Goal: Transaction & Acquisition: Purchase product/service

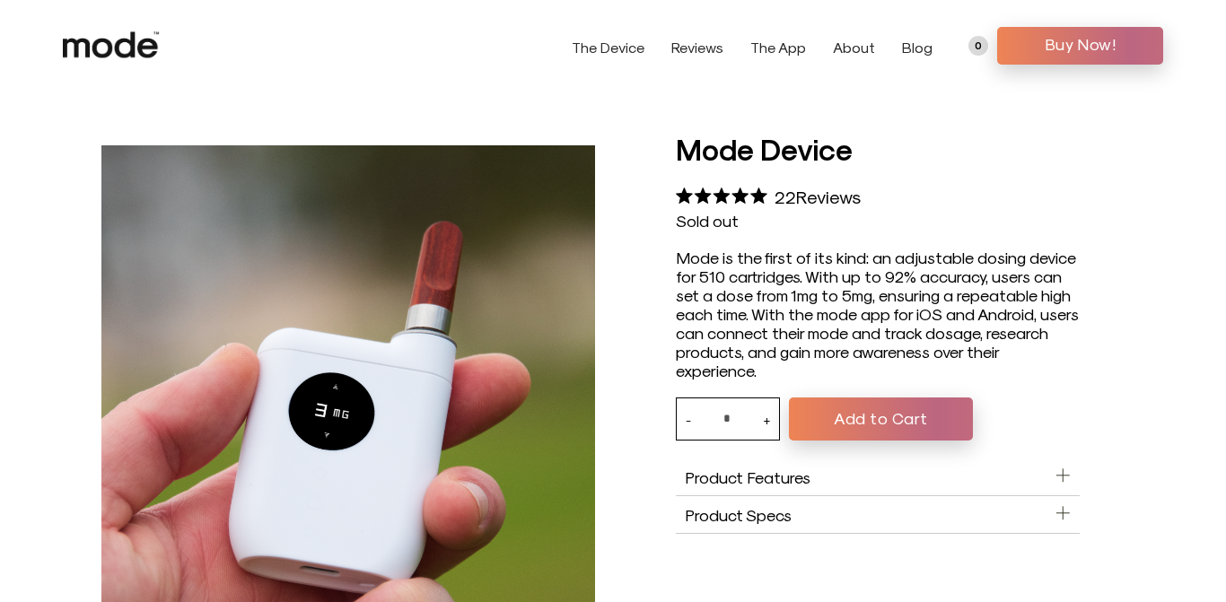
click at [893, 428] on button "Add to Cart" at bounding box center [881, 419] width 184 height 43
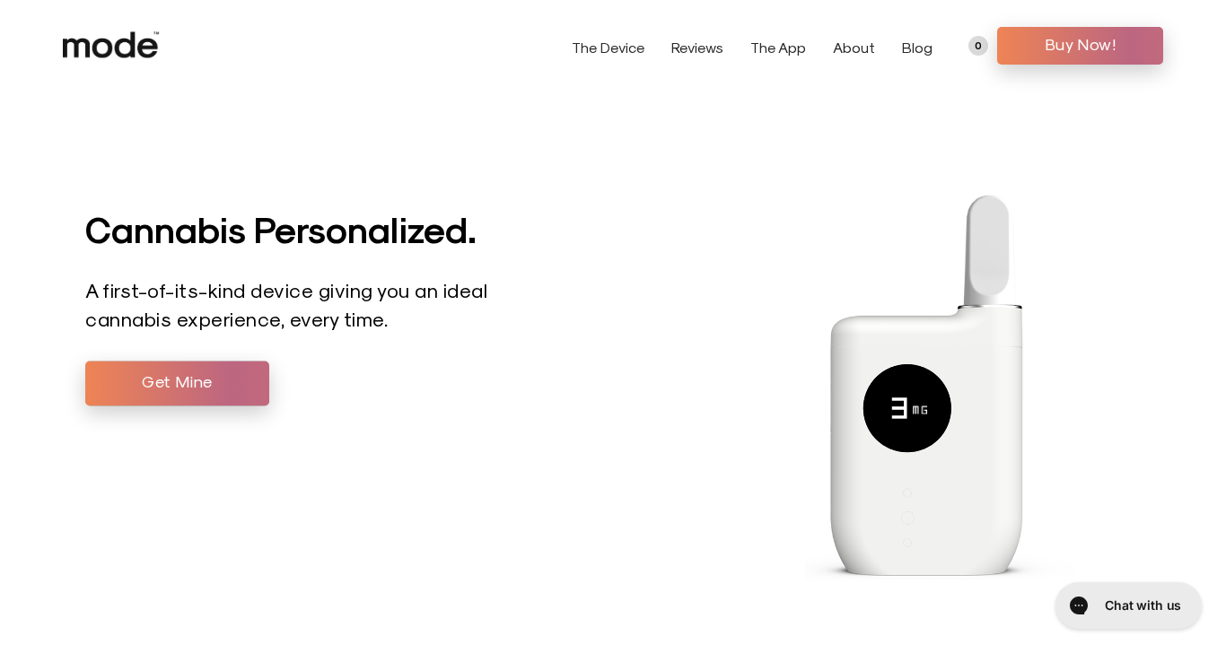
scroll to position [6, 0]
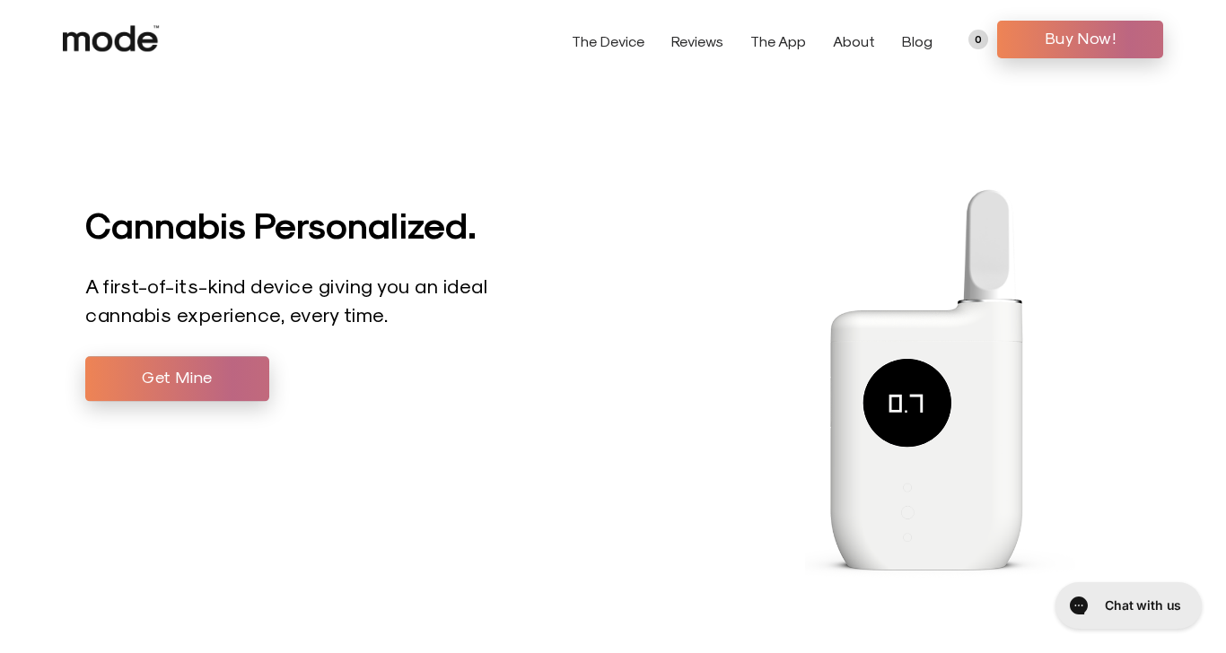
click at [218, 390] on span "Get Mine" at bounding box center [177, 377] width 157 height 27
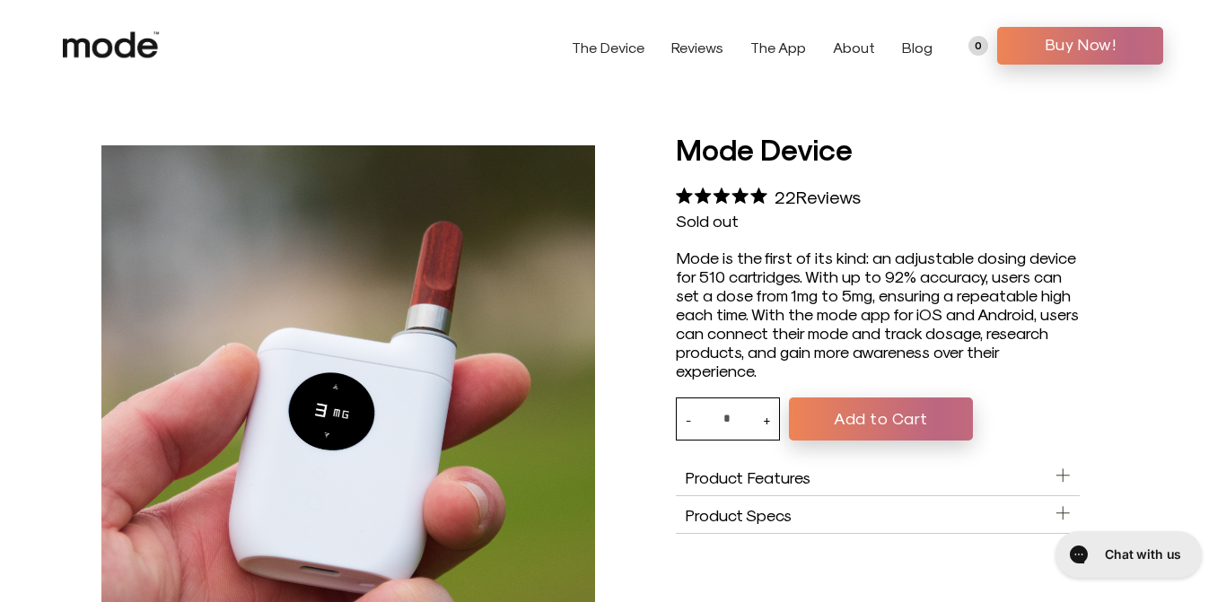
click at [1059, 48] on span "Buy Now!" at bounding box center [1080, 44] width 139 height 27
click at [767, 434] on button "+" at bounding box center [766, 419] width 7 height 41
type input "*"
click at [898, 424] on button "Add to Cart" at bounding box center [881, 419] width 184 height 43
